Goal: Task Accomplishment & Management: Use online tool/utility

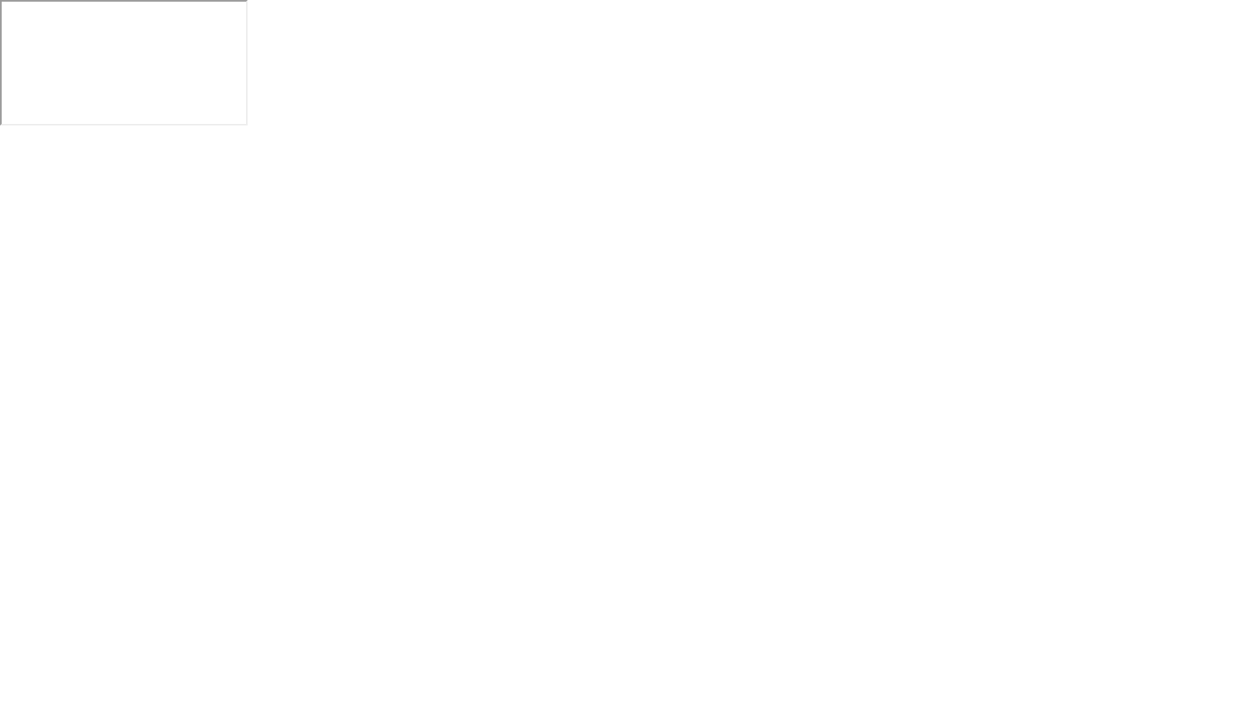
click img
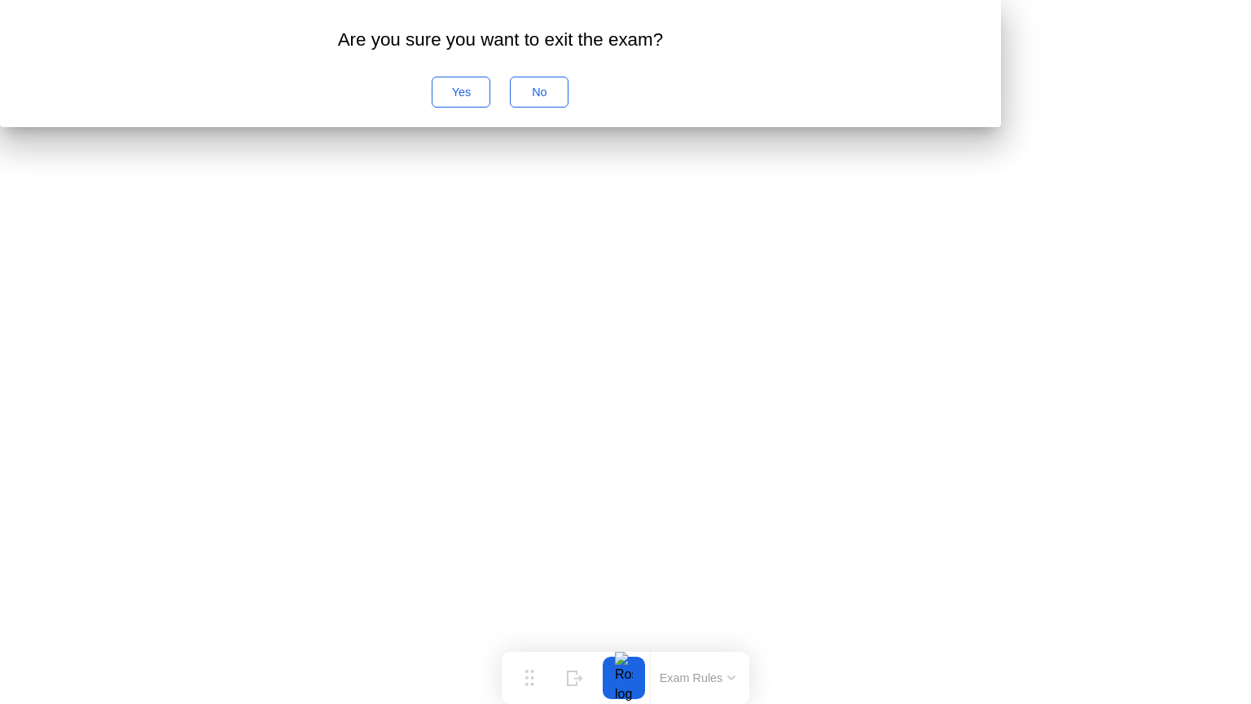
click at [563, 99] on div "No" at bounding box center [538, 92] width 47 height 13
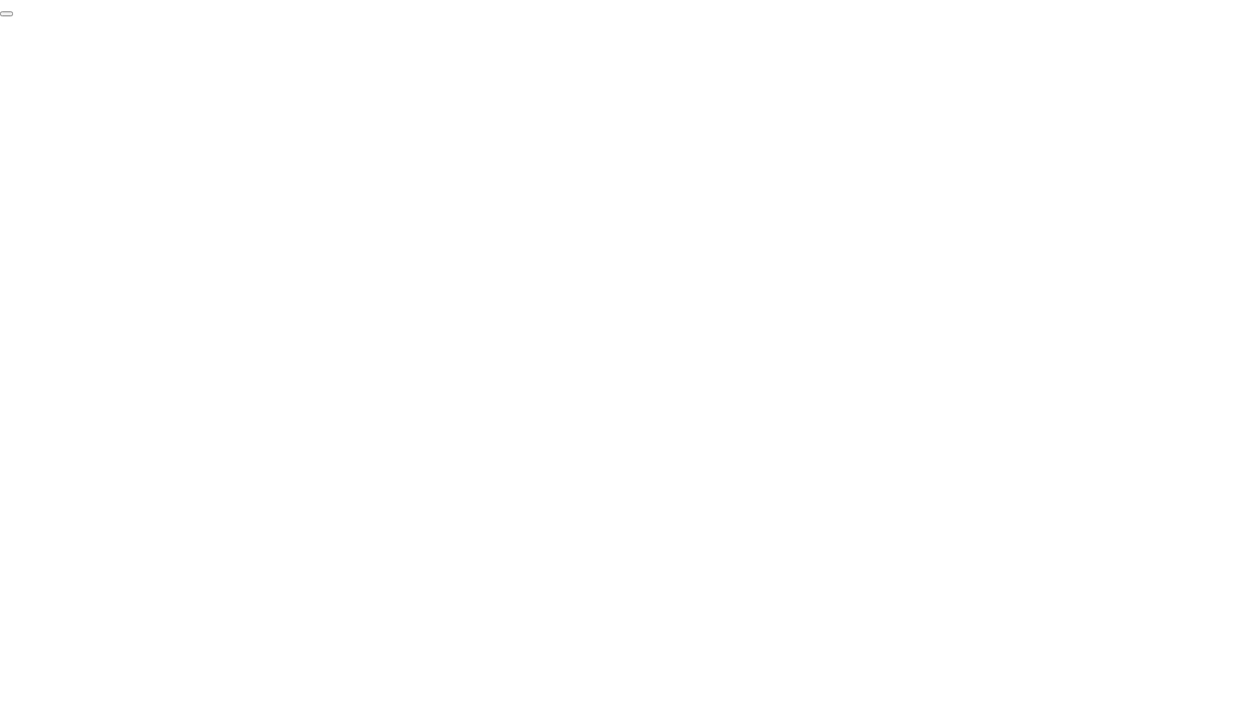
click div "End Proctoring Session"
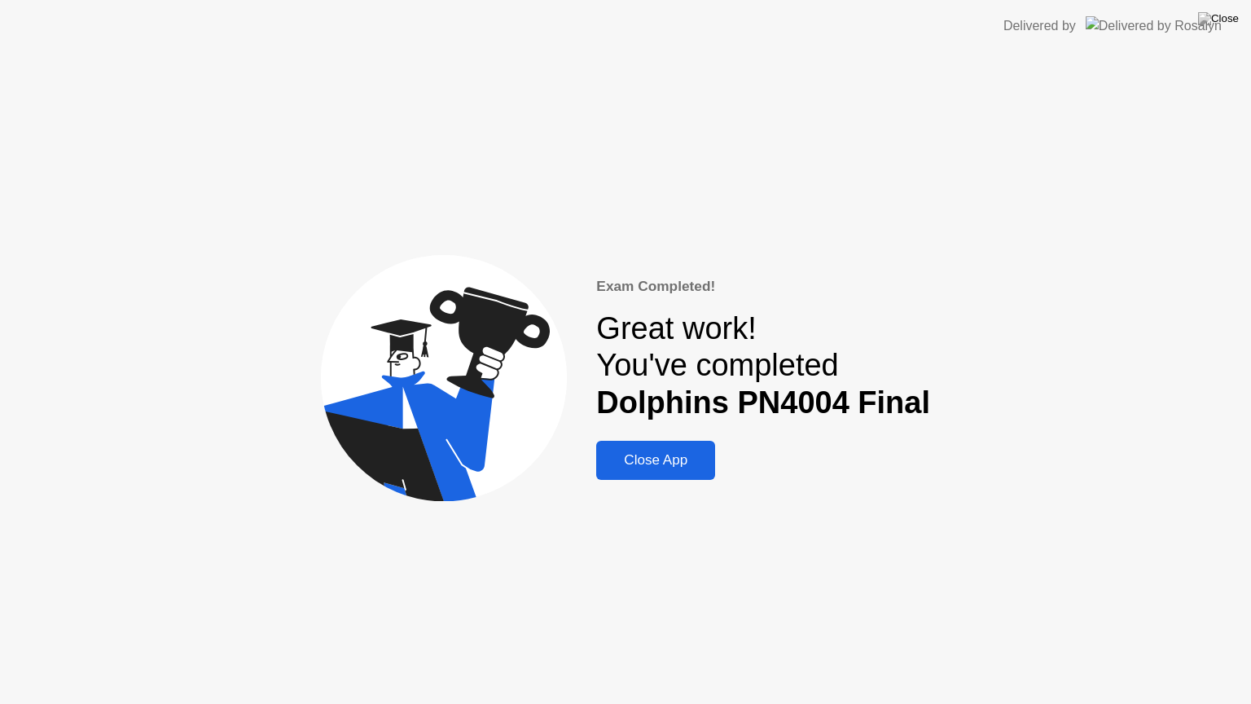
click at [624, 452] on div "Close App" at bounding box center [655, 460] width 109 height 16
